Goal: Information Seeking & Learning: Learn about a topic

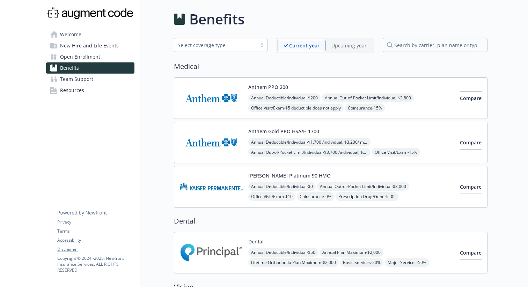
click at [277, 82] on div "Anthem PPO 200 Annual Deductible/Individual - $200 Annual Out-of-Pocket Limit/I…" at bounding box center [331, 99] width 314 height 42
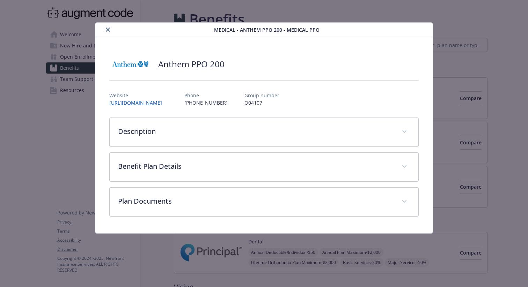
click at [108, 30] on icon "close" at bounding box center [108, 30] width 4 height 4
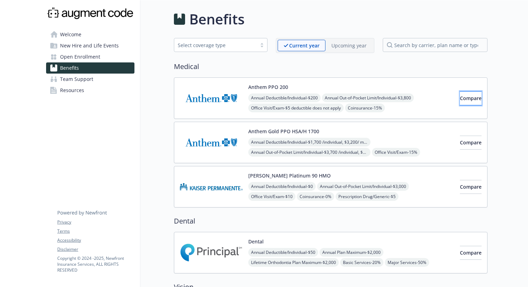
click at [460, 100] on span "Compare" at bounding box center [471, 98] width 22 height 7
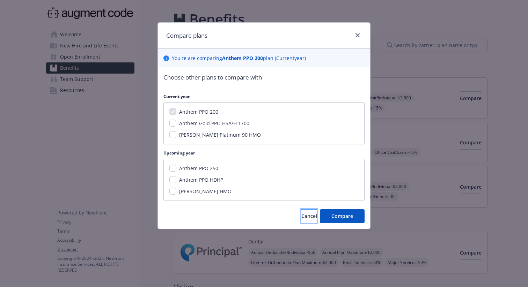
click at [301, 214] on span "Cancel" at bounding box center [309, 216] width 16 height 7
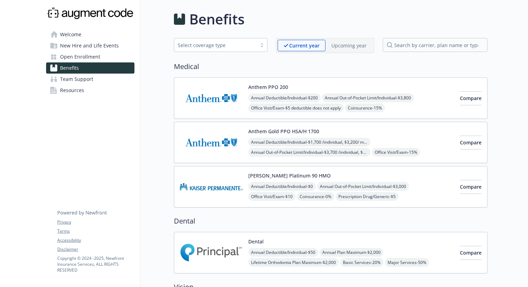
click at [254, 49] on div "Select coverage type" at bounding box center [215, 45] width 82 height 9
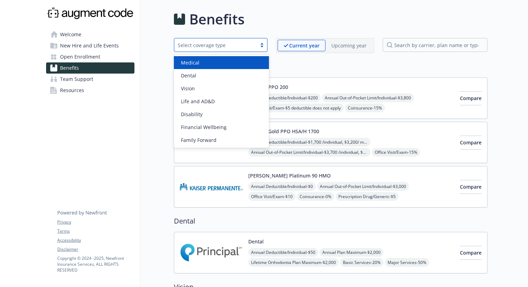
click at [242, 56] on div "Medical" at bounding box center [221, 62] width 95 height 13
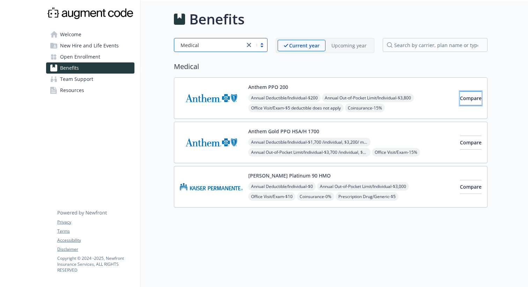
click at [460, 101] on span "Compare" at bounding box center [471, 98] width 22 height 7
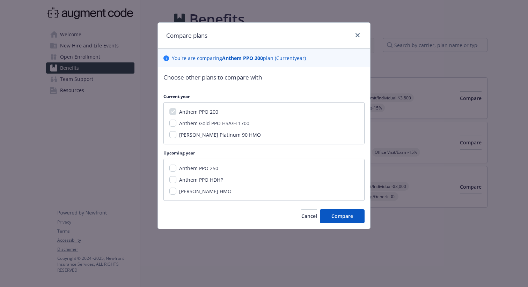
click at [204, 167] on span "Anthem PPO 250" at bounding box center [198, 168] width 39 height 7
click at [176, 167] on input "Anthem PPO 250" at bounding box center [172, 168] width 7 height 7
checkbox input "true"
click at [348, 215] on span "Compare" at bounding box center [342, 216] width 22 height 7
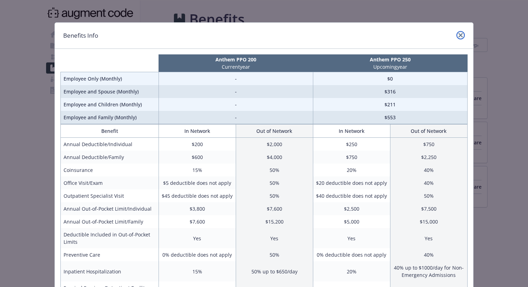
click at [462, 35] on icon "close" at bounding box center [460, 35] width 4 height 4
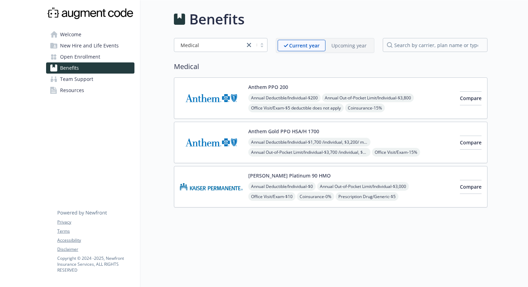
click at [204, 97] on img at bounding box center [211, 98] width 63 height 30
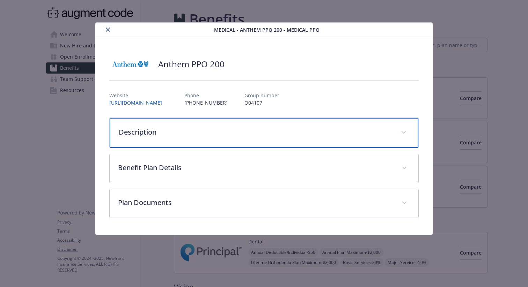
click at [167, 130] on p "Description" at bounding box center [256, 132] width 274 height 10
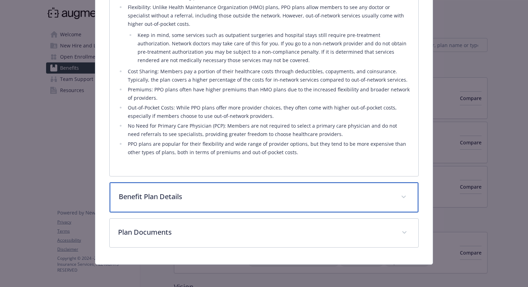
click at [161, 205] on div "Benefit Plan Details" at bounding box center [264, 198] width 309 height 30
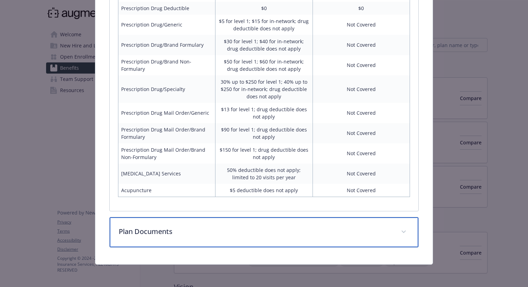
click at [161, 238] on div "Plan Documents" at bounding box center [264, 233] width 309 height 30
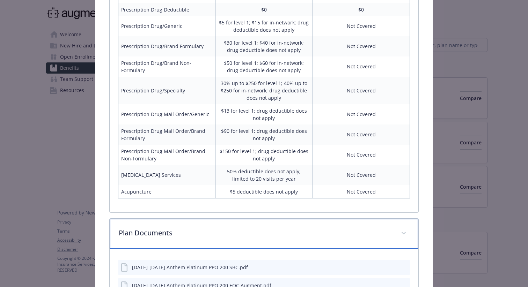
scroll to position [700, 0]
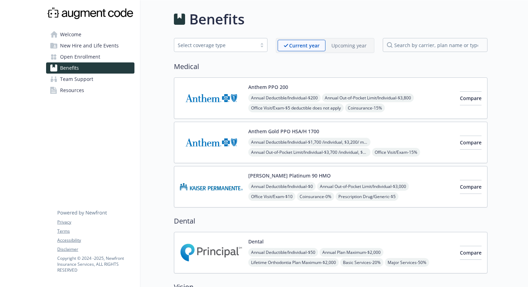
click at [91, 57] on span "Open Enrollment" at bounding box center [80, 56] width 40 height 11
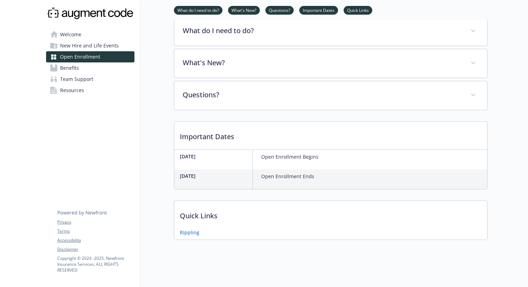
scroll to position [98, 0]
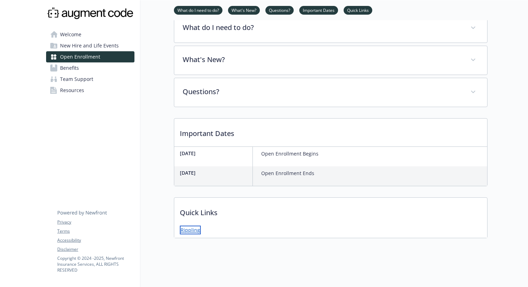
click at [194, 229] on link "Rippling" at bounding box center [190, 230] width 21 height 9
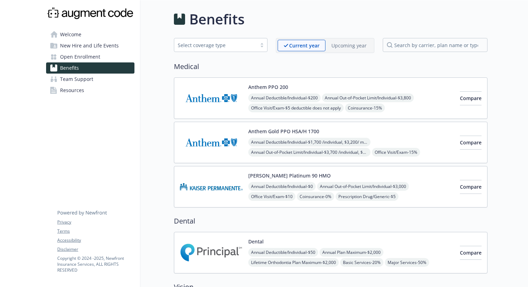
click at [81, 58] on span "Open Enrollment" at bounding box center [80, 56] width 40 height 11
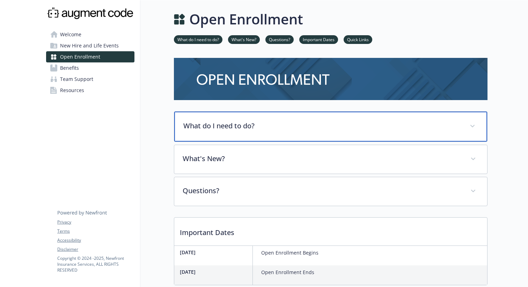
click at [232, 129] on p "What do I need to do?" at bounding box center [322, 126] width 278 height 10
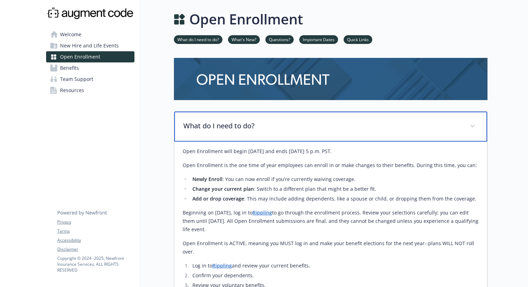
click at [241, 125] on p "What do I need to do?" at bounding box center [322, 126] width 278 height 10
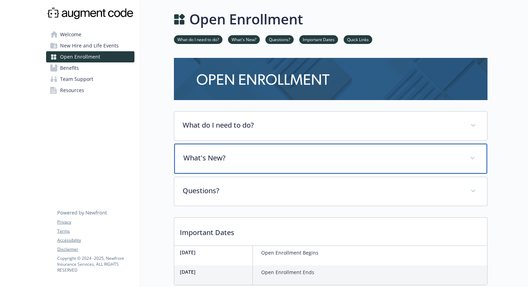
click at [234, 172] on div "What's New?" at bounding box center [330, 159] width 313 height 30
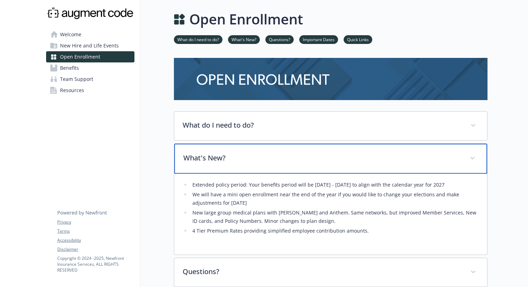
click at [241, 160] on p "What's New?" at bounding box center [322, 158] width 278 height 10
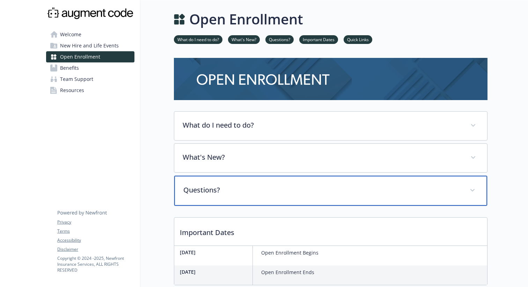
click at [225, 199] on div "Questions?" at bounding box center [330, 191] width 313 height 30
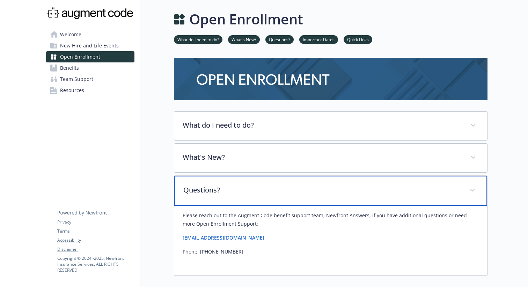
click at [230, 189] on p "Questions?" at bounding box center [322, 190] width 278 height 10
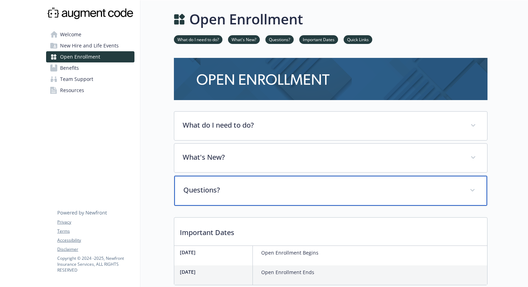
click at [230, 189] on p "Questions?" at bounding box center [322, 190] width 278 height 10
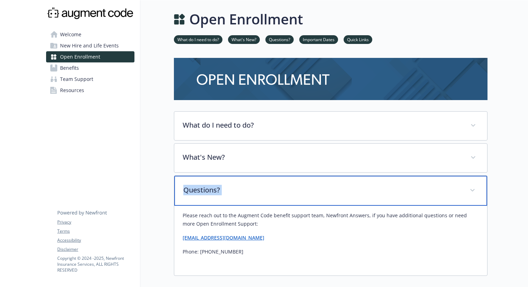
click at [230, 189] on p "Questions?" at bounding box center [322, 190] width 278 height 10
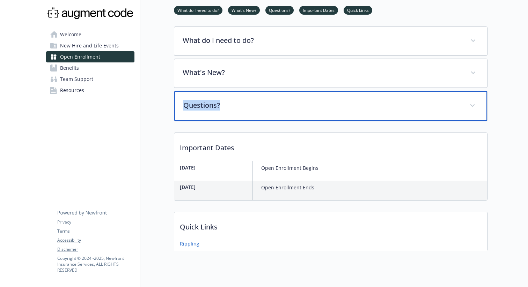
scroll to position [99, 0]
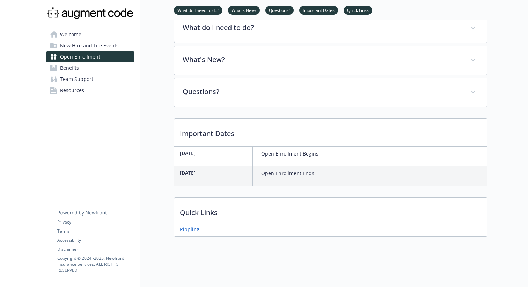
click at [303, 151] on p "Open Enrollment Begins" at bounding box center [289, 154] width 57 height 8
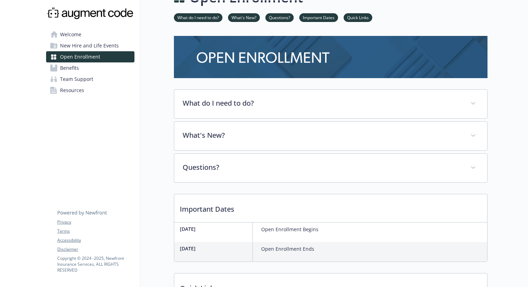
scroll to position [0, 0]
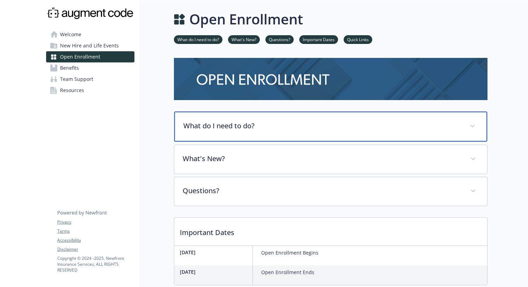
click at [203, 135] on div "What do I need to do?" at bounding box center [330, 127] width 313 height 30
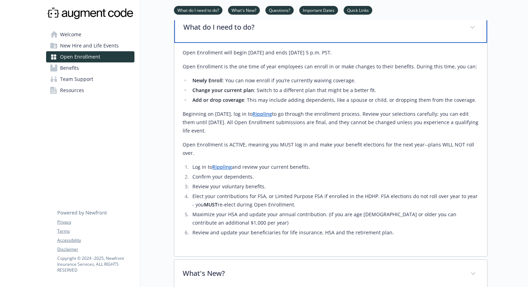
scroll to position [104, 0]
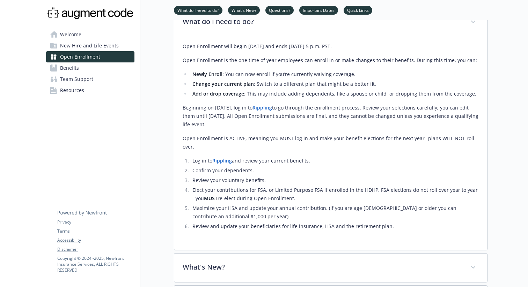
click at [272, 110] on link "Rippling" at bounding box center [262, 107] width 20 height 7
